Goal: Browse casually

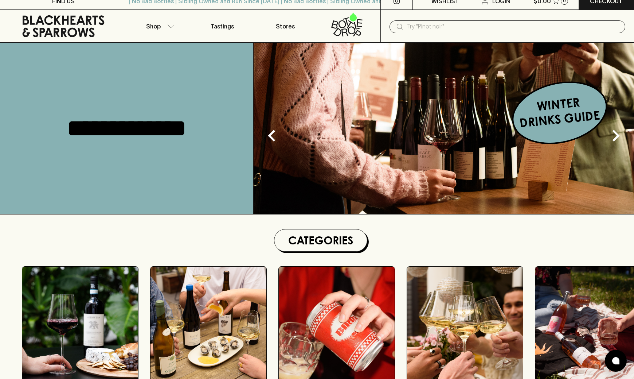
scroll to position [9, 0]
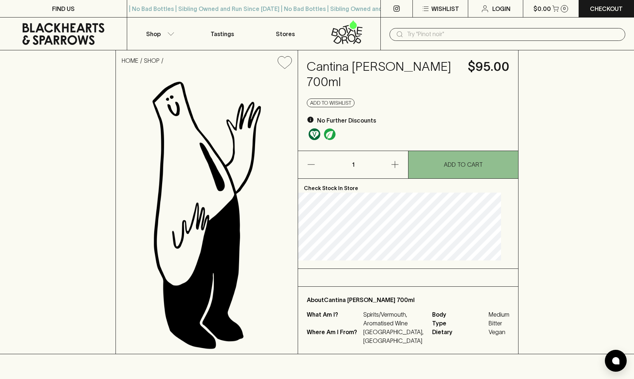
click at [406, 30] on div "​" at bounding box center [508, 34] width 236 height 13
click at [419, 38] on input "text" at bounding box center [513, 34] width 213 height 12
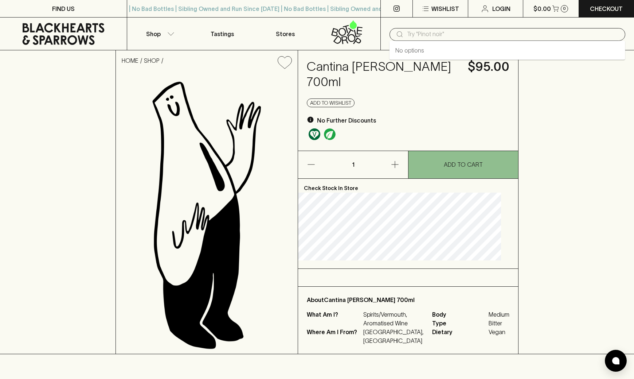
paste input "Tenuta di Carleone Chianti Classico 2021"
type input "Tenuta di Carleone Chianti Classico 2021"
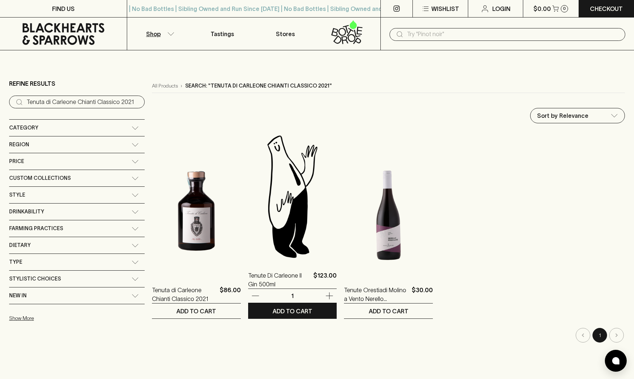
click at [253, 210] on img at bounding box center [292, 196] width 89 height 128
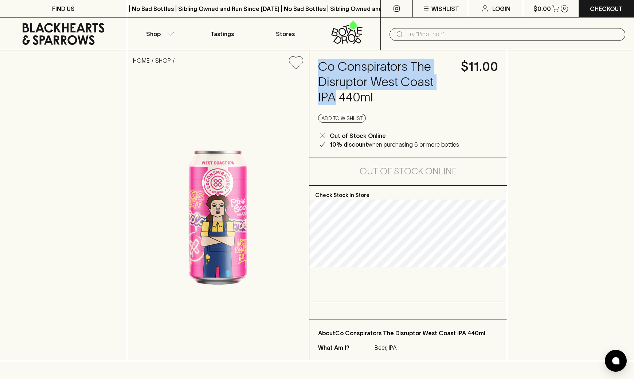
drag, startPoint x: 335, startPoint y: 96, endPoint x: 321, endPoint y: 67, distance: 32.1
click at [321, 67] on h4 "Co Conspirators The Disruptor West Coast IPA 440ml" at bounding box center [385, 82] width 135 height 46
copy h4 "Co Conspirators The Disruptor West Coast IPA"
